Goal: Transaction & Acquisition: Purchase product/service

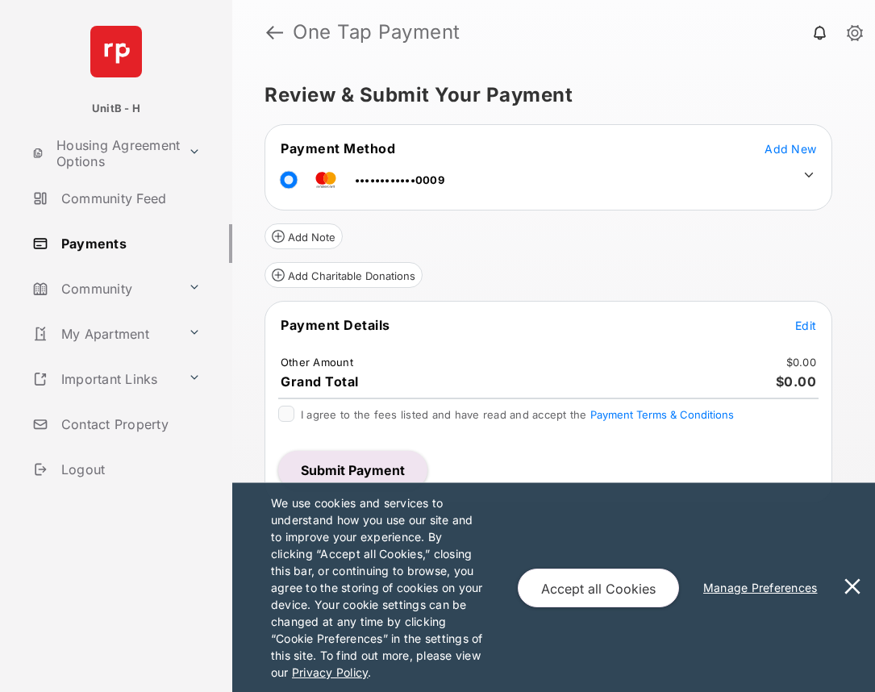
click at [852, 586] on button at bounding box center [852, 587] width 32 height 209
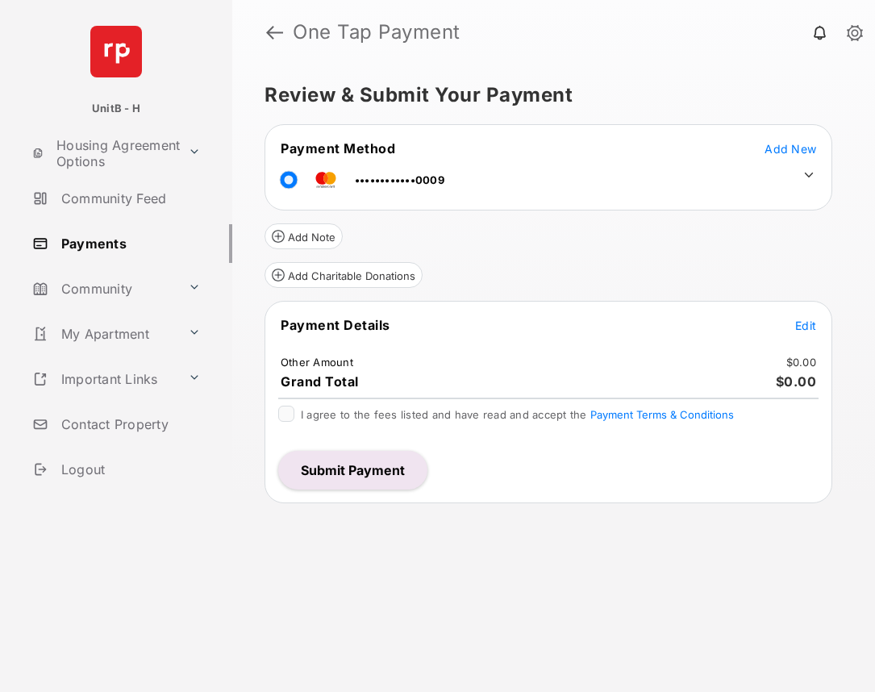
click at [83, 473] on link "Logout" at bounding box center [129, 469] width 206 height 39
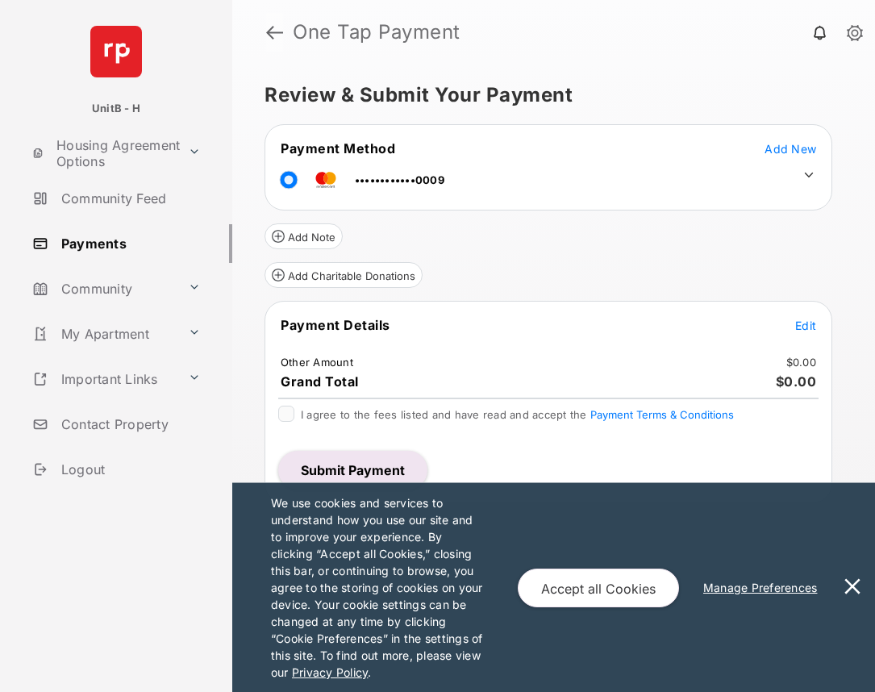
click at [273, 33] on link at bounding box center [274, 32] width 17 height 39
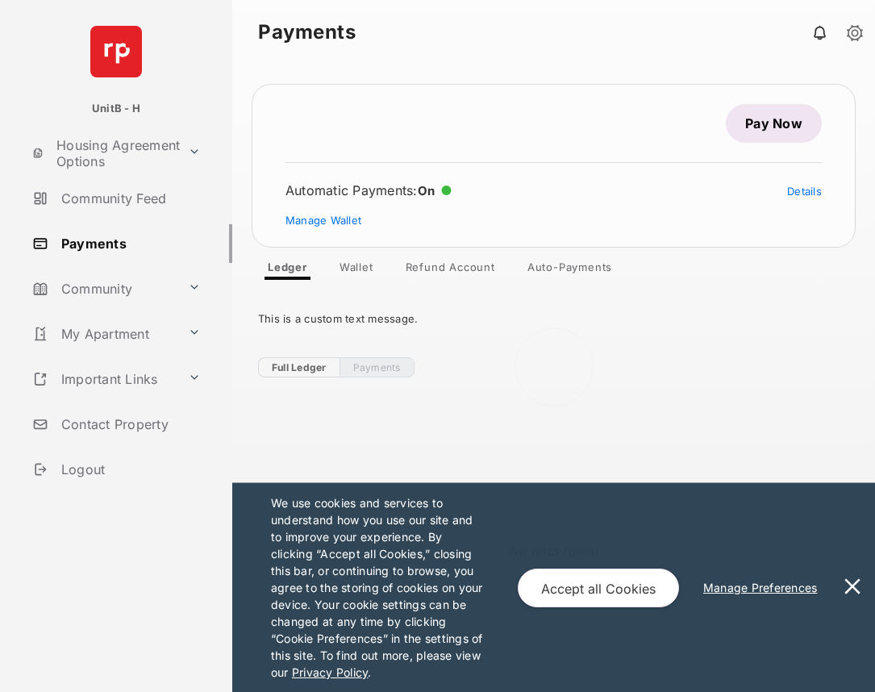
click at [764, 123] on div at bounding box center [553, 379] width 643 height 628
click at [753, 126] on link "Pay Now" at bounding box center [774, 123] width 96 height 39
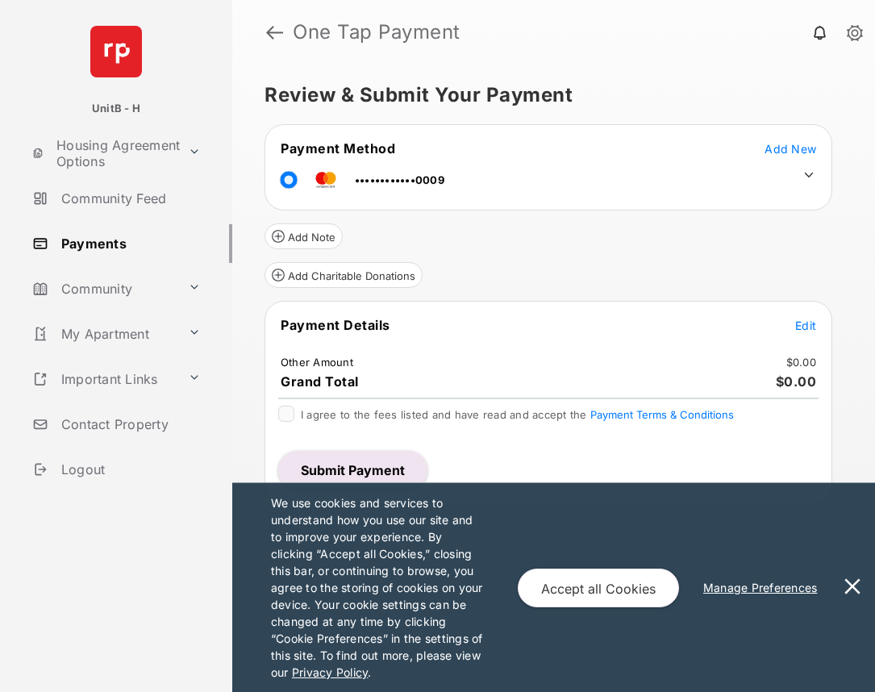
click at [811, 327] on span "Edit" at bounding box center [805, 326] width 21 height 14
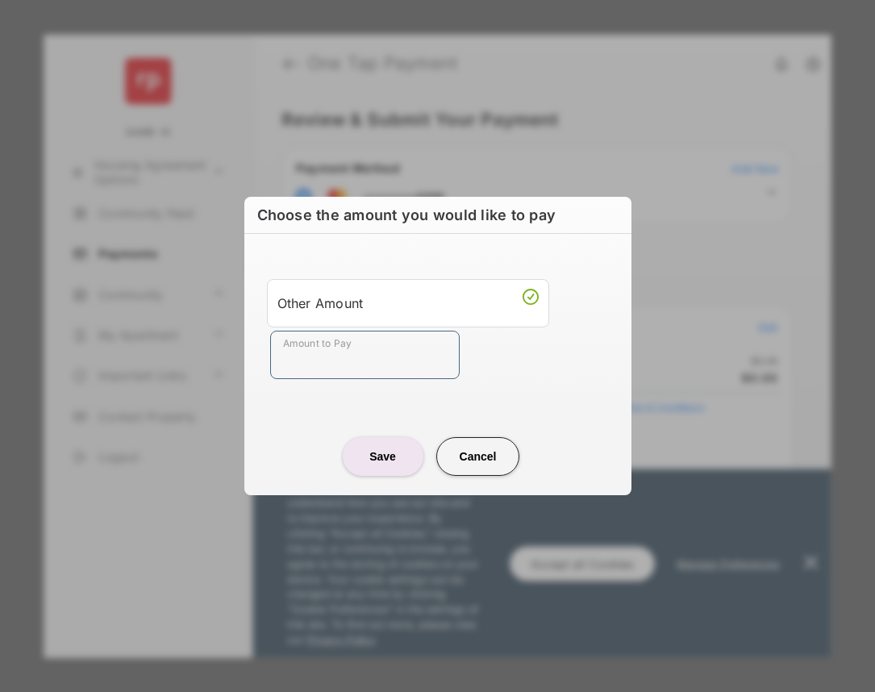
click at [344, 364] on input "Amount to Pay" at bounding box center [365, 355] width 190 height 48
type input "***"
click at [372, 464] on button "Save" at bounding box center [383, 456] width 81 height 39
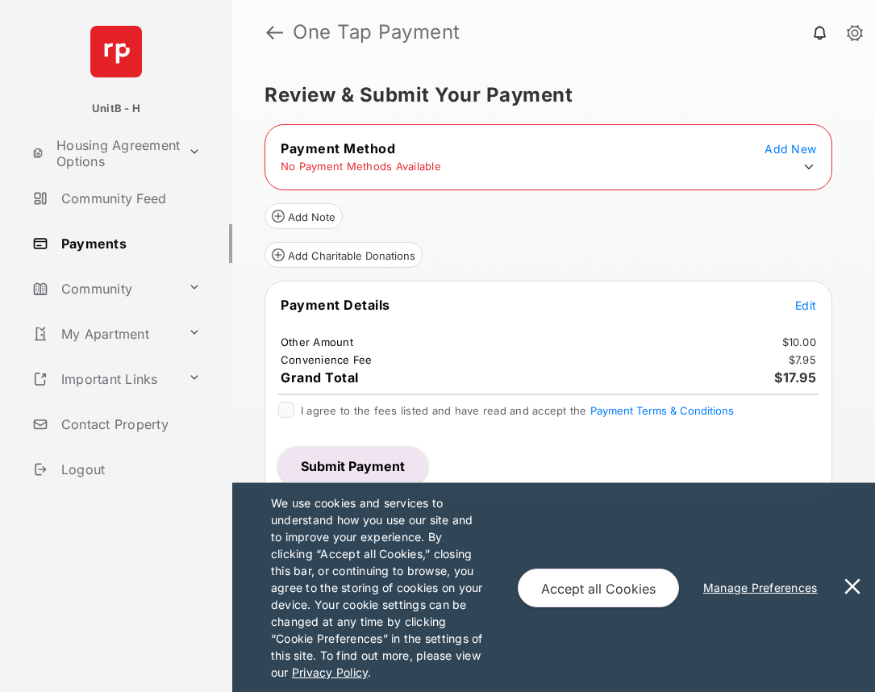
click at [102, 476] on link "Logout" at bounding box center [129, 469] width 206 height 39
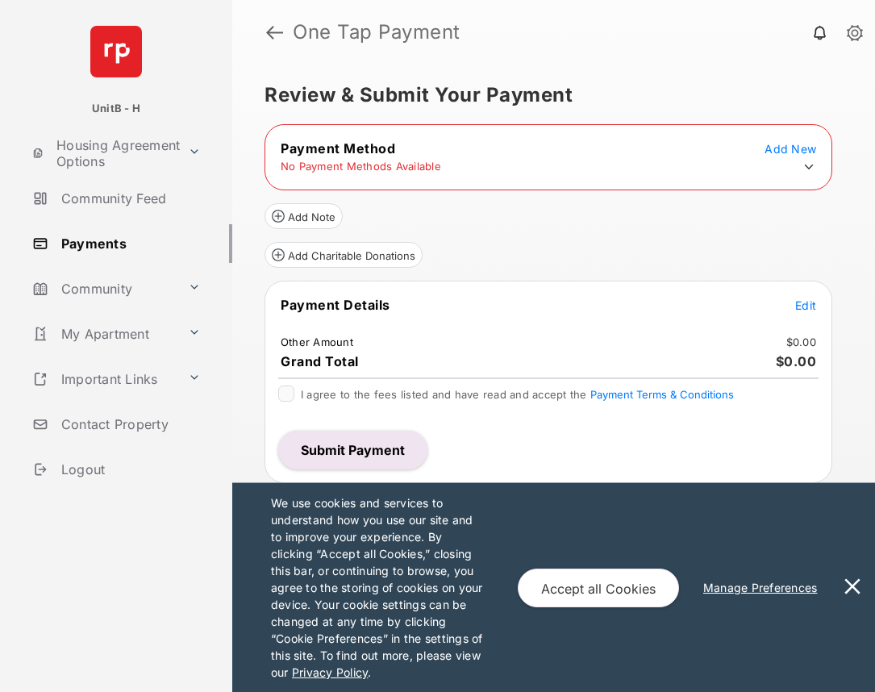
click at [71, 472] on link "Logout" at bounding box center [129, 469] width 206 height 39
